Goal: Download file/media: Download file/media

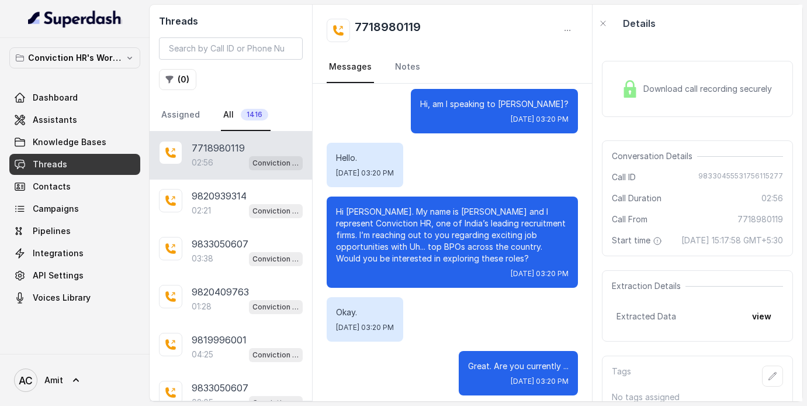
scroll to position [87, 0]
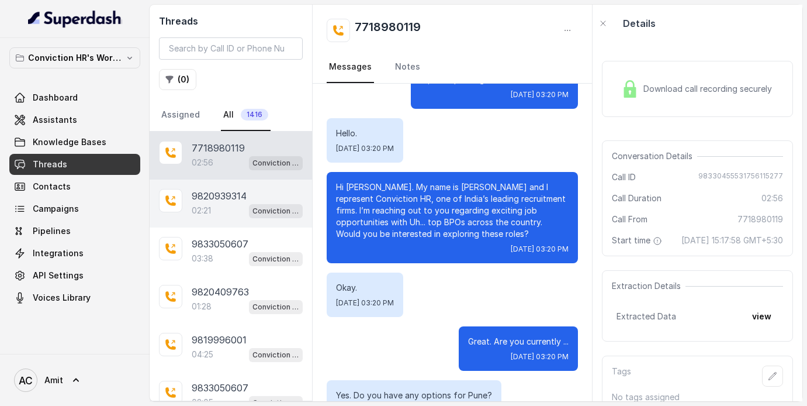
click at [217, 205] on div "02:21 Conviction HR Outbound Assistant" at bounding box center [247, 210] width 111 height 15
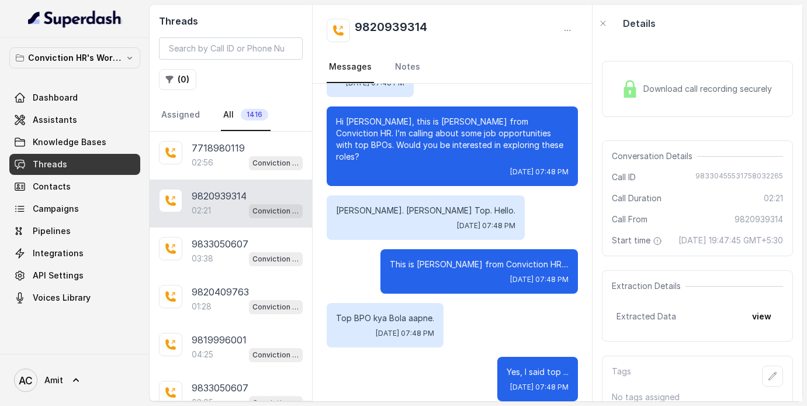
scroll to position [82, 0]
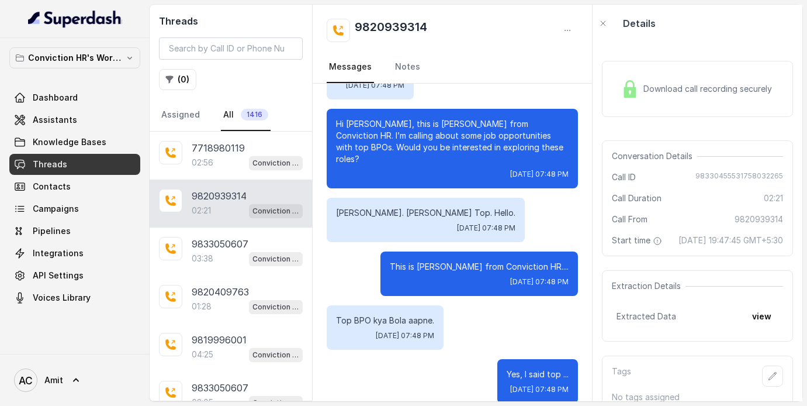
click at [659, 94] on span "Download call recording securely" at bounding box center [710, 89] width 133 height 12
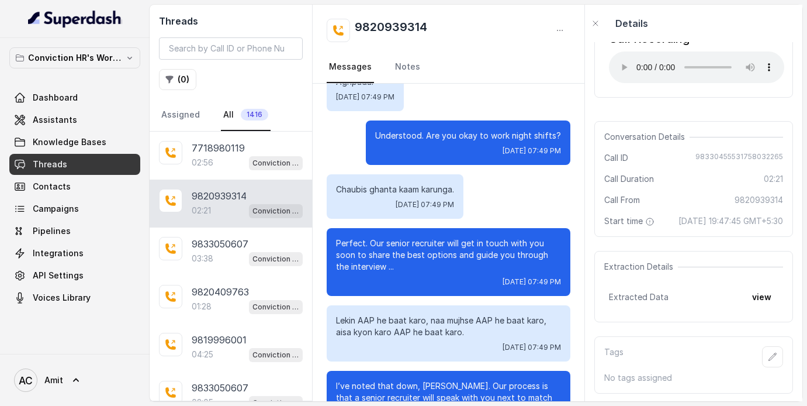
scroll to position [1378, 0]
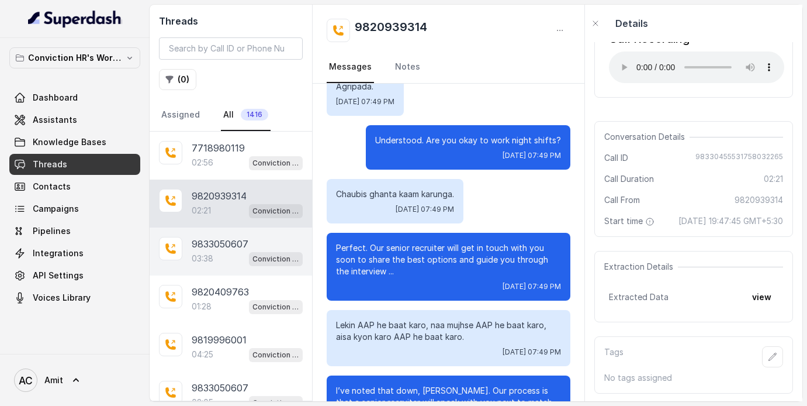
click at [213, 258] on p "03:38" at bounding box center [203, 259] width 22 height 12
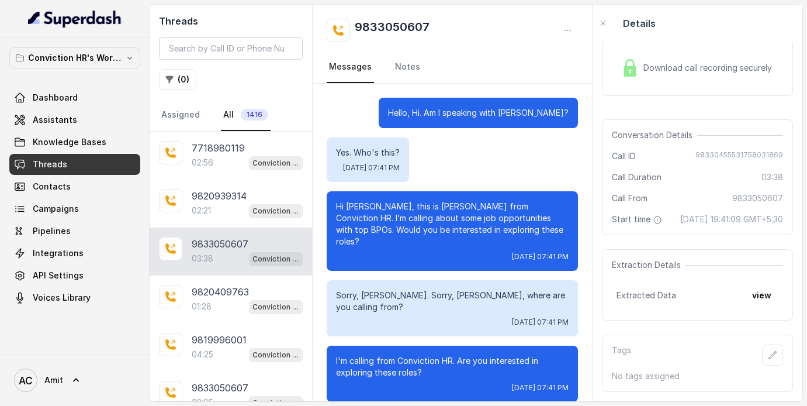
scroll to position [1955, 0]
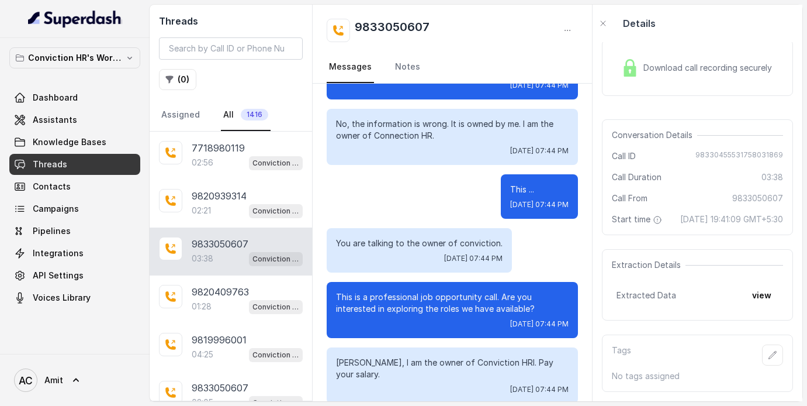
click at [700, 62] on span "Download call recording securely" at bounding box center [710, 68] width 133 height 12
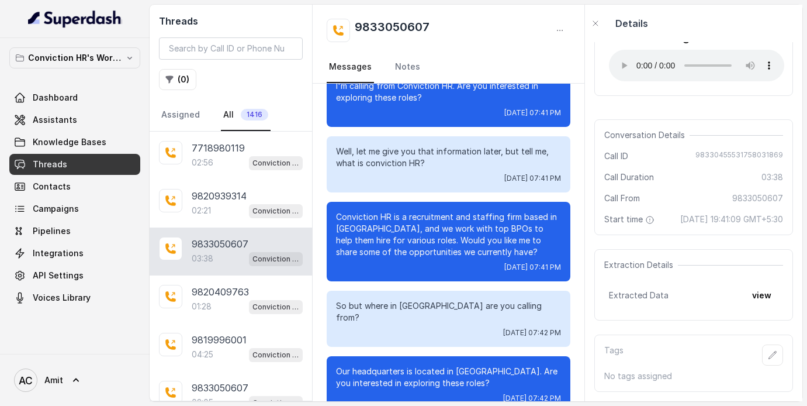
scroll to position [307, 0]
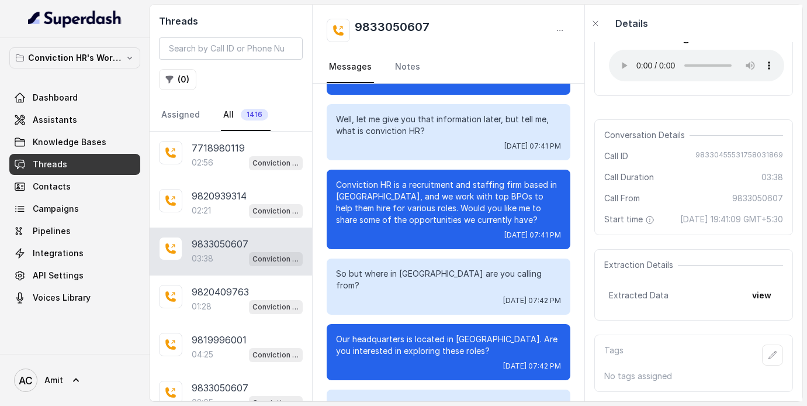
click at [399, 273] on div "So but where in [GEOGRAPHIC_DATA] are you calling from? [DATE] 07:42 PM" at bounding box center [448, 286] width 243 height 56
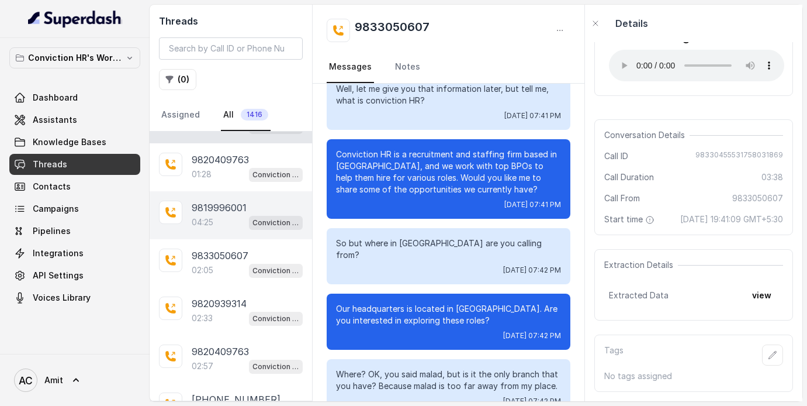
scroll to position [162, 0]
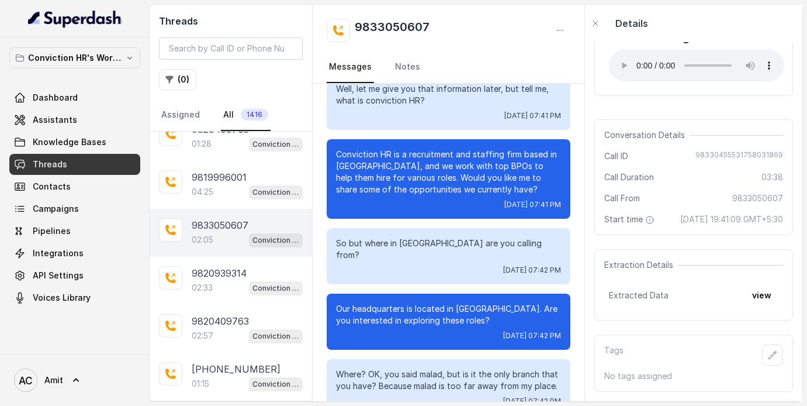
click at [224, 224] on p "9833050607" at bounding box center [220, 225] width 57 height 14
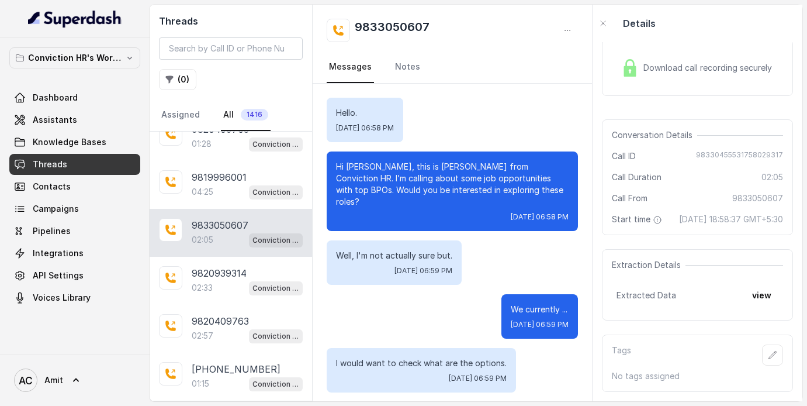
scroll to position [999, 0]
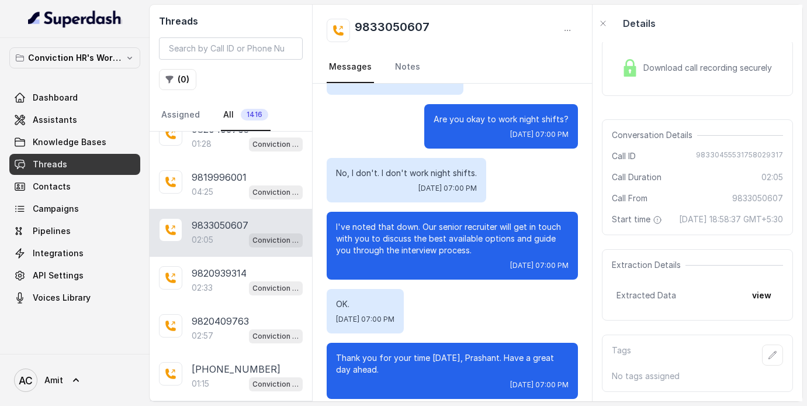
click at [690, 62] on span "Download call recording securely" at bounding box center [710, 68] width 133 height 12
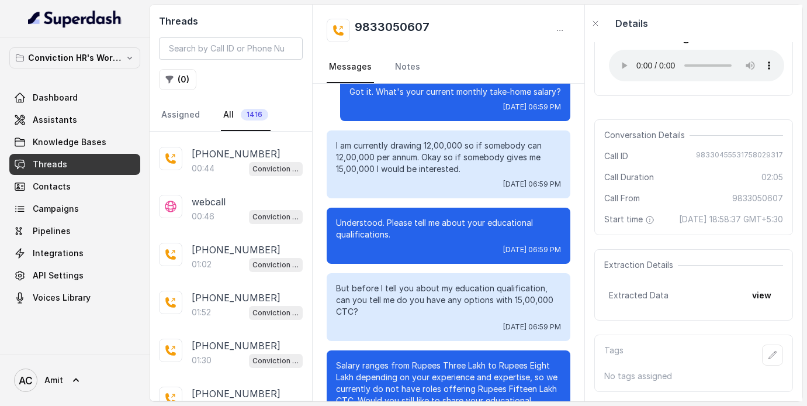
scroll to position [629, 0]
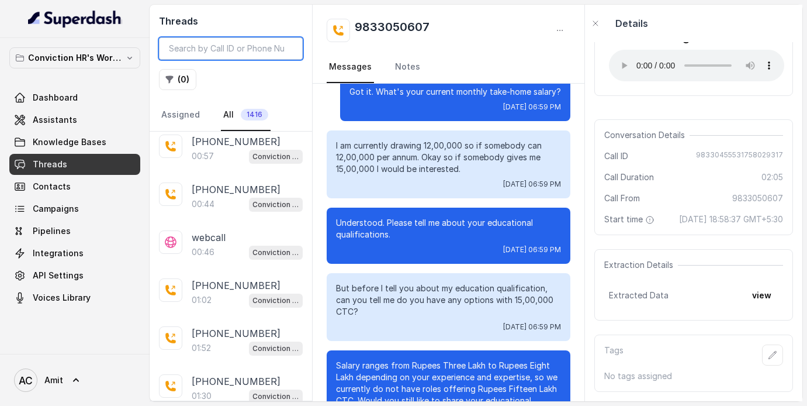
click at [223, 51] on input "search" at bounding box center [231, 48] width 144 height 22
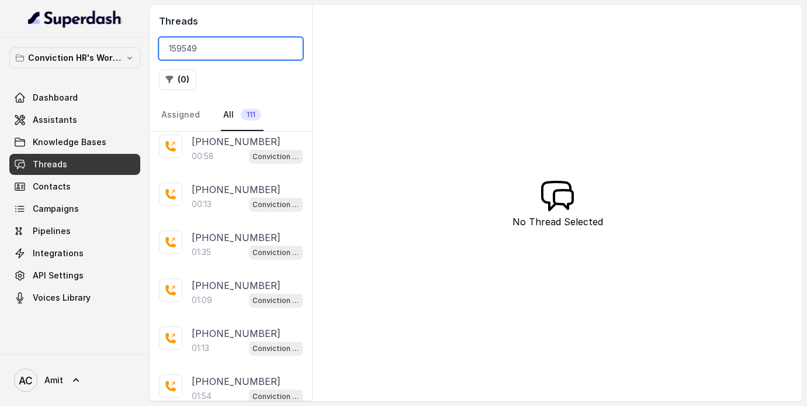
type input "159549"
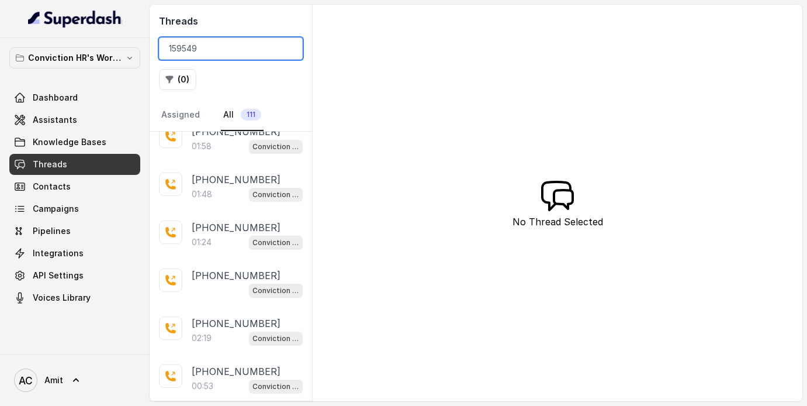
scroll to position [2113, 0]
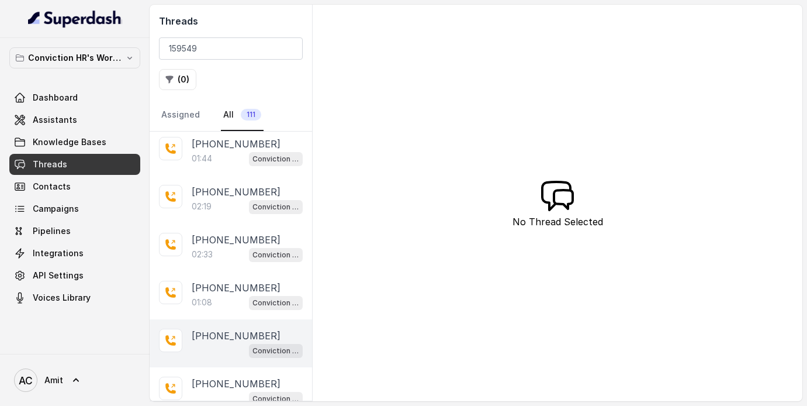
click at [227, 343] on div "Conviction HR Outbound Assistant" at bounding box center [247, 350] width 111 height 15
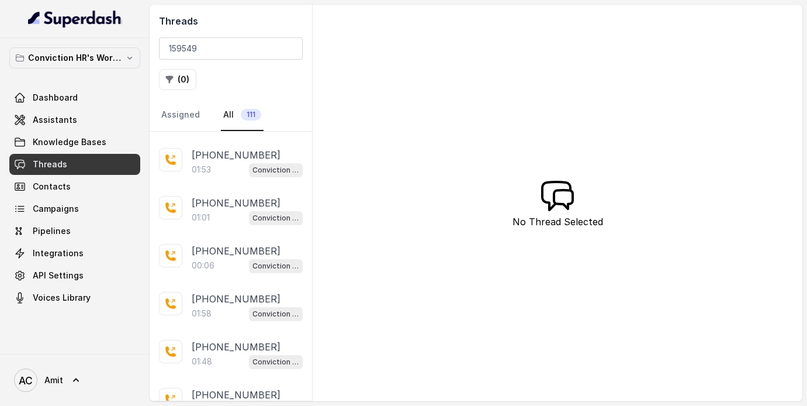
scroll to position [1268, 0]
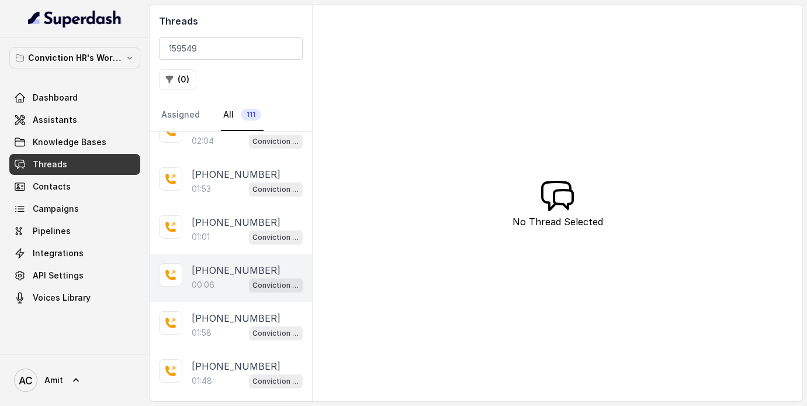
click at [223, 277] on div "00:06 Conviction HR Outbound Assistant" at bounding box center [247, 284] width 111 height 15
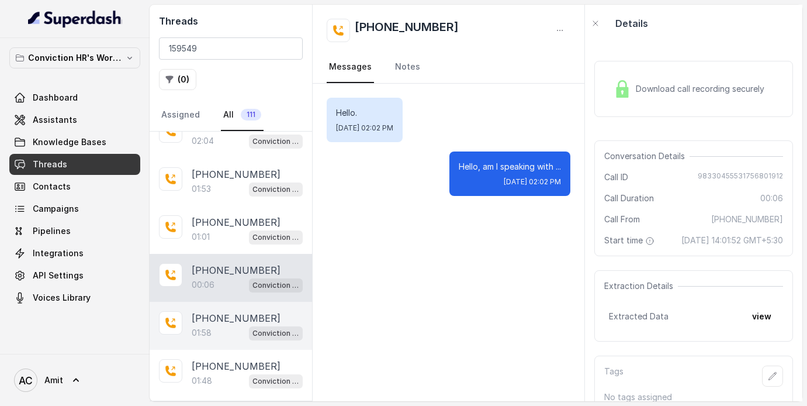
click at [232, 325] on div "01:58 Conviction HR Outbound Assistant" at bounding box center [247, 332] width 111 height 15
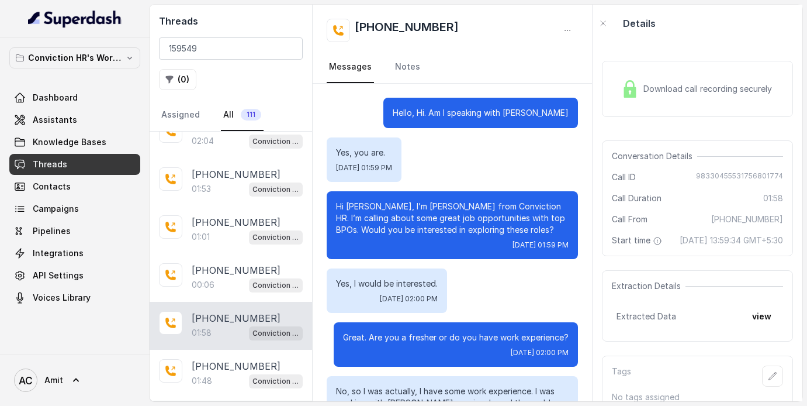
click at [651, 91] on span "Download call recording securely" at bounding box center [710, 89] width 133 height 12
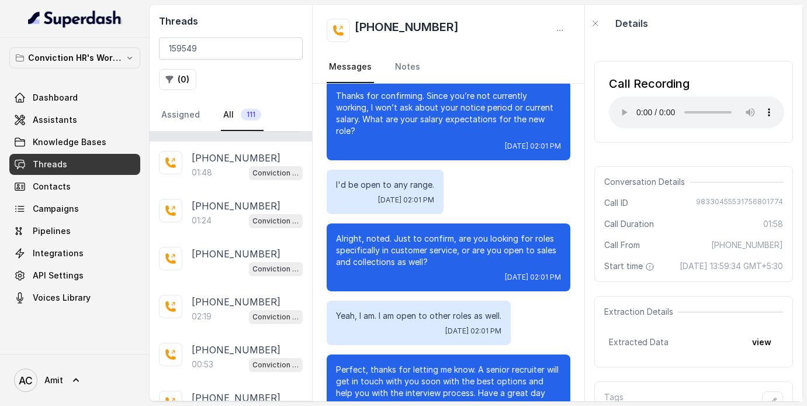
scroll to position [2113, 0]
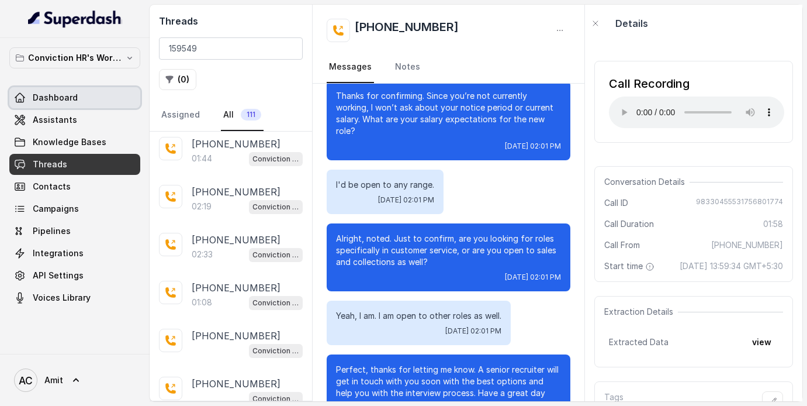
click at [54, 97] on span "Dashboard" at bounding box center [55, 98] width 45 height 12
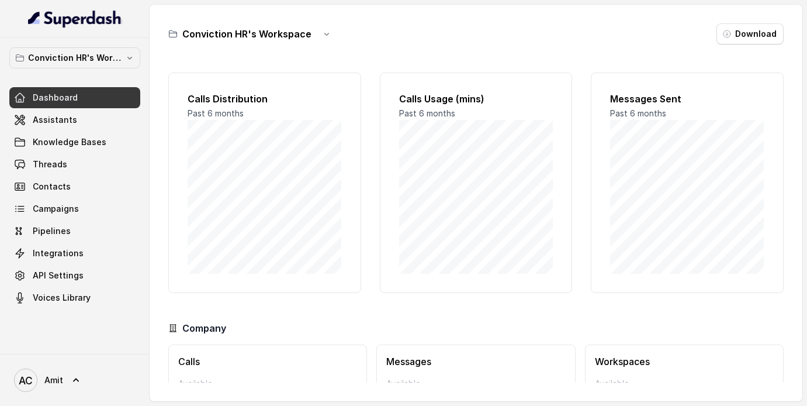
scroll to position [74, 0]
